Goal: Navigation & Orientation: Understand site structure

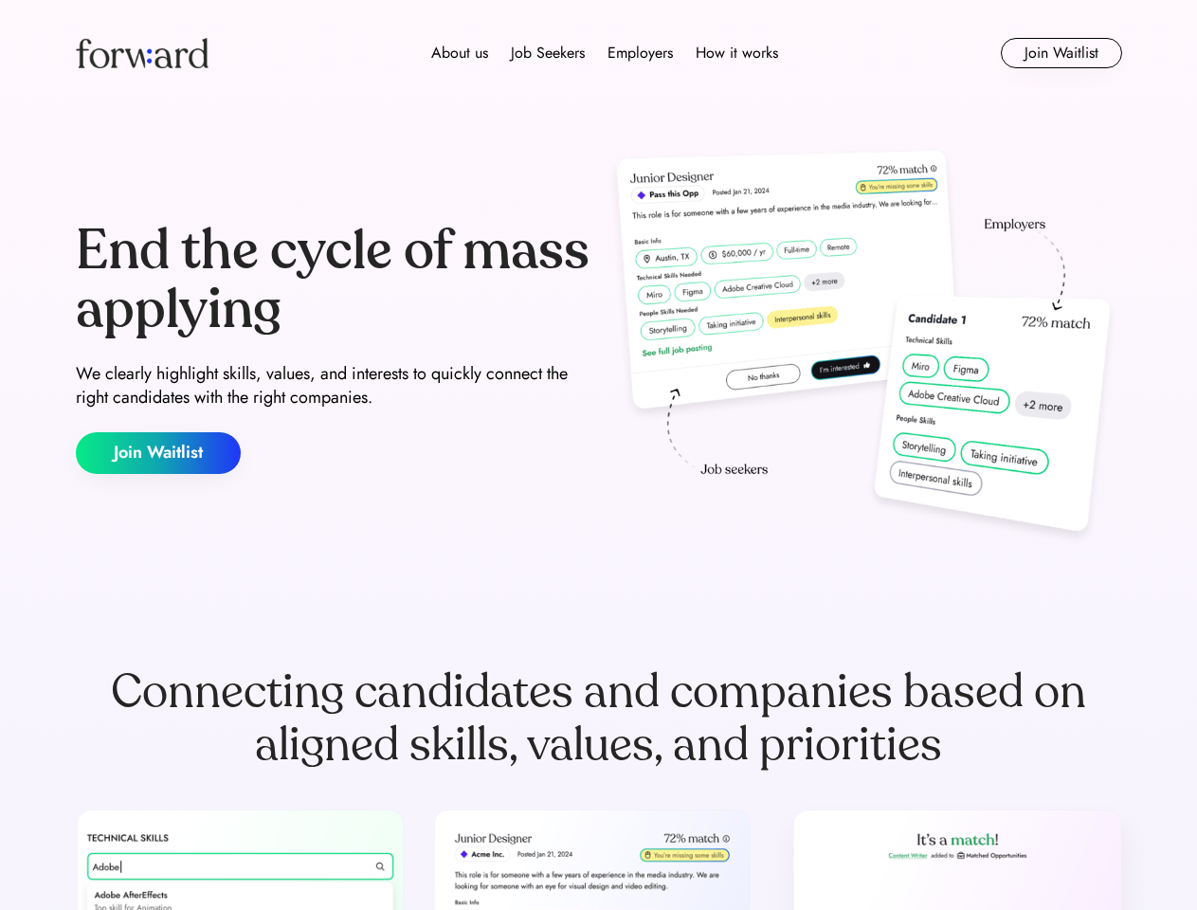
click at [598, 455] on div "End the cycle of mass applying We clearly highlight skills, values, and interes…" at bounding box center [599, 348] width 1046 height 408
click at [599, 53] on div "About us Job Seekers Employers How it works" at bounding box center [604, 53] width 747 height 23
click at [142, 53] on img at bounding box center [142, 53] width 133 height 30
click at [605, 53] on div "About us Job Seekers Employers How it works" at bounding box center [604, 53] width 747 height 23
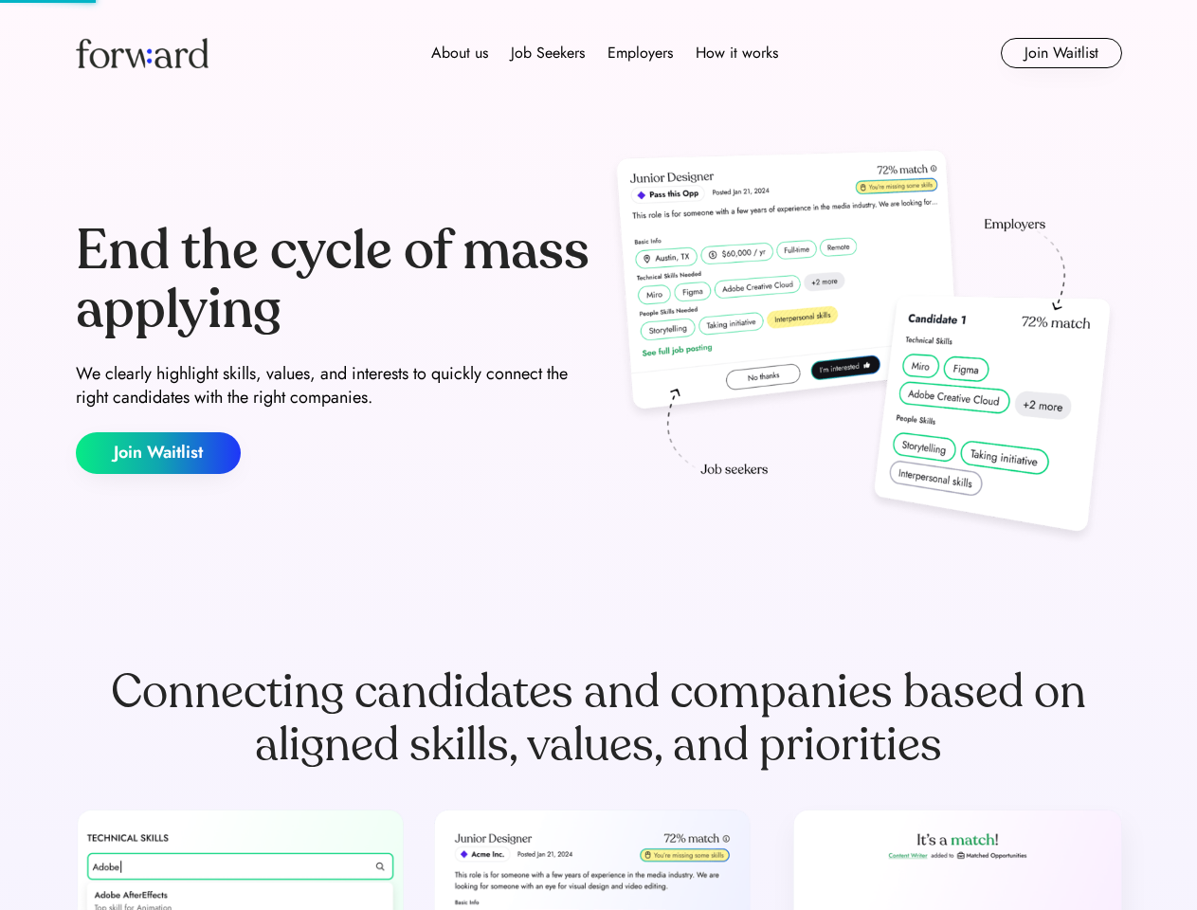
click at [460, 53] on div "About us" at bounding box center [459, 53] width 57 height 23
click at [548, 53] on div "Job Seekers" at bounding box center [548, 53] width 74 height 23
click at [640, 53] on div "Employers" at bounding box center [639, 53] width 65 height 23
click at [735, 53] on div "How it works" at bounding box center [737, 53] width 82 height 23
click at [1061, 53] on button "Join Waitlist" at bounding box center [1061, 53] width 121 height 30
